Goal: Entertainment & Leisure: Consume media (video, audio)

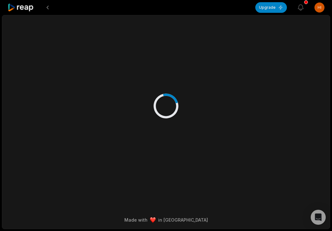
click at [28, 11] on icon at bounding box center [21, 7] width 27 height 8
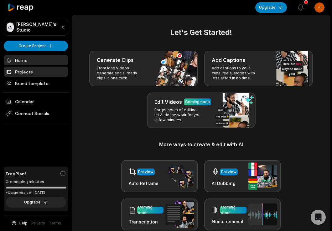
click at [29, 71] on link "Projects" at bounding box center [36, 72] width 64 height 10
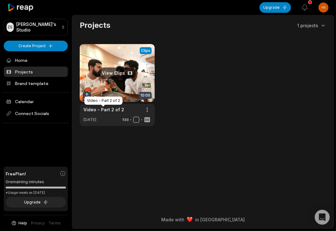
click at [96, 110] on link "Video - Part 2 of 2" at bounding box center [104, 109] width 41 height 7
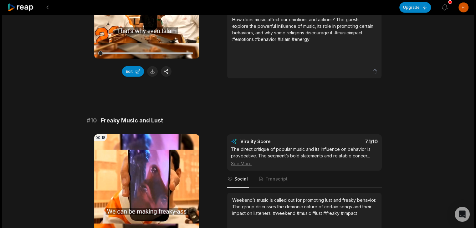
scroll to position [1587, 0]
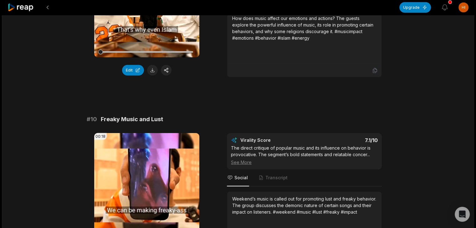
drag, startPoint x: 358, startPoint y: 77, endPoint x: 332, endPoint y: 84, distance: 27.1
click at [332, 60] on div "How does music affect our emotions and actions? The guests explore the powerful…" at bounding box center [304, 37] width 144 height 45
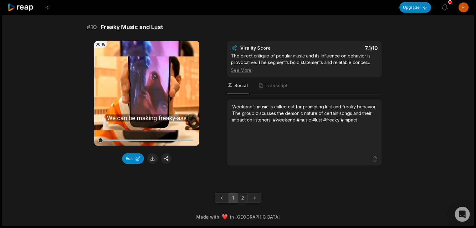
scroll to position [1721, 0]
click at [255, 197] on icon "Next page" at bounding box center [254, 198] width 6 height 6
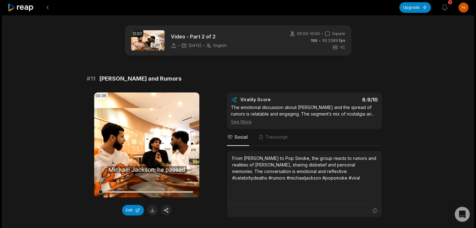
drag, startPoint x: 99, startPoint y: 78, endPoint x: 187, endPoint y: 74, distance: 87.7
click at [187, 74] on div "# 11 Celebrity Deaths and Rumors" at bounding box center [238, 78] width 303 height 9
copy span "Celebrity Deaths and Rumors"
click at [140, 160] on video "Your browser does not support mp4 format." at bounding box center [146, 145] width 105 height 105
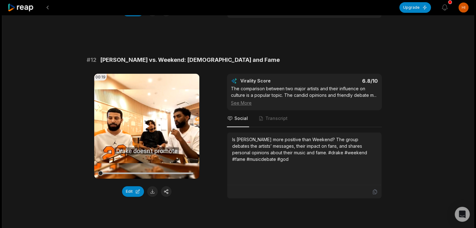
click at [147, 129] on icon at bounding box center [147, 126] width 5 height 5
click at [147, 130] on icon at bounding box center [147, 127] width 8 height 8
click at [147, 129] on icon at bounding box center [147, 126] width 5 height 5
click at [151, 147] on video "Your browser does not support mp4 format." at bounding box center [146, 126] width 105 height 105
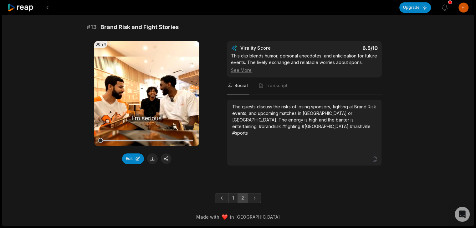
scroll to position [430, 0]
click at [144, 92] on icon at bounding box center [147, 94] width 8 height 8
click at [146, 90] on icon at bounding box center [147, 94] width 8 height 8
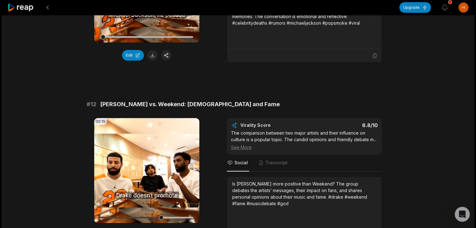
scroll to position [0, 0]
